Goal: Register for event/course

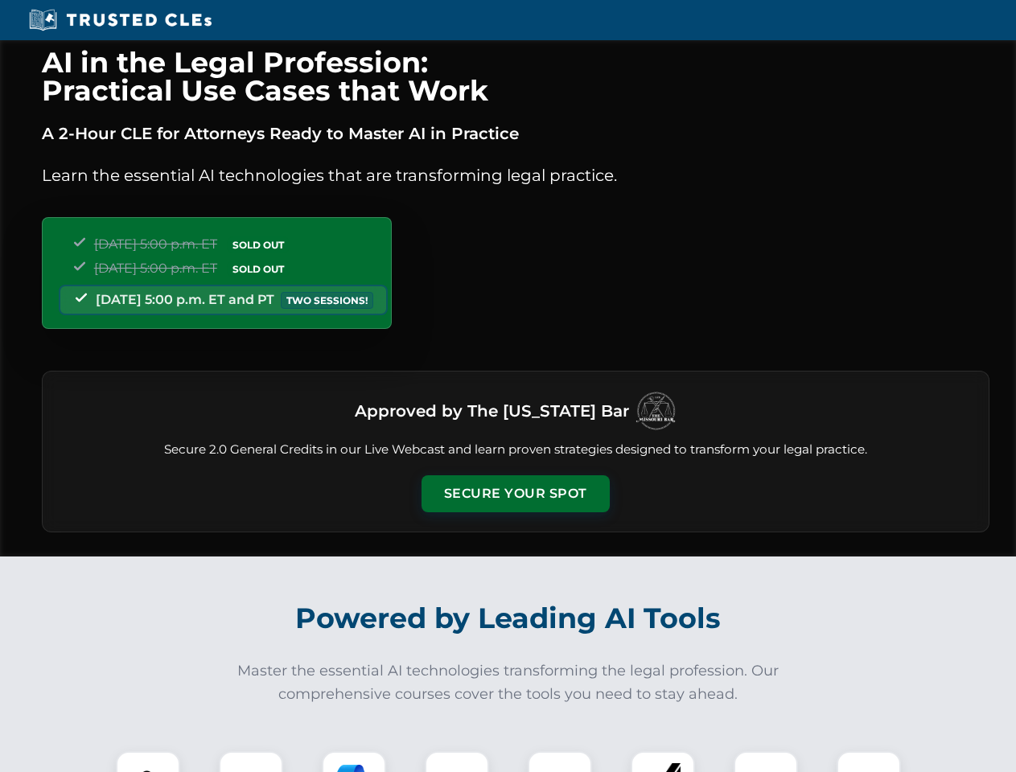
click at [515, 494] on button "Secure Your Spot" at bounding box center [516, 493] width 188 height 37
